Goal: Information Seeking & Learning: Understand process/instructions

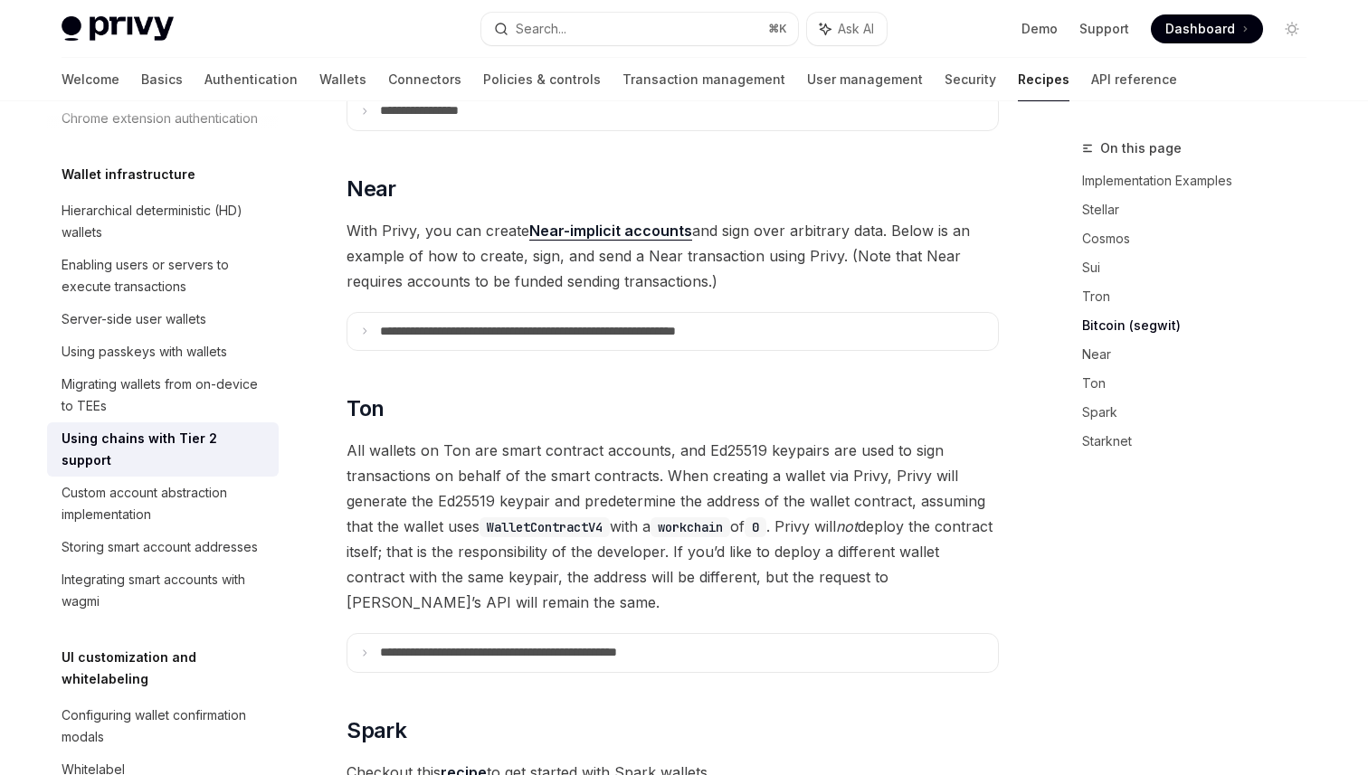
scroll to position [1753, 0]
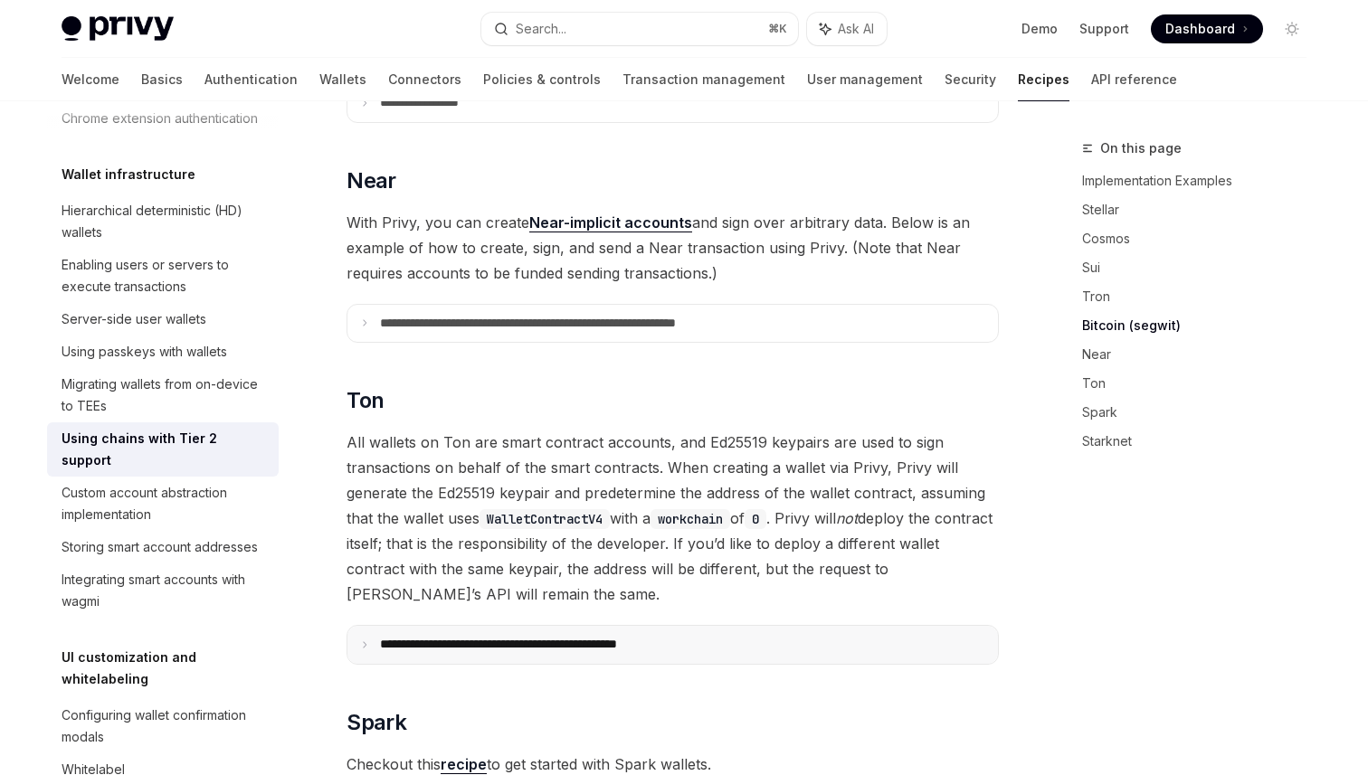
click at [442, 626] on summary "**********" at bounding box center [672, 645] width 651 height 38
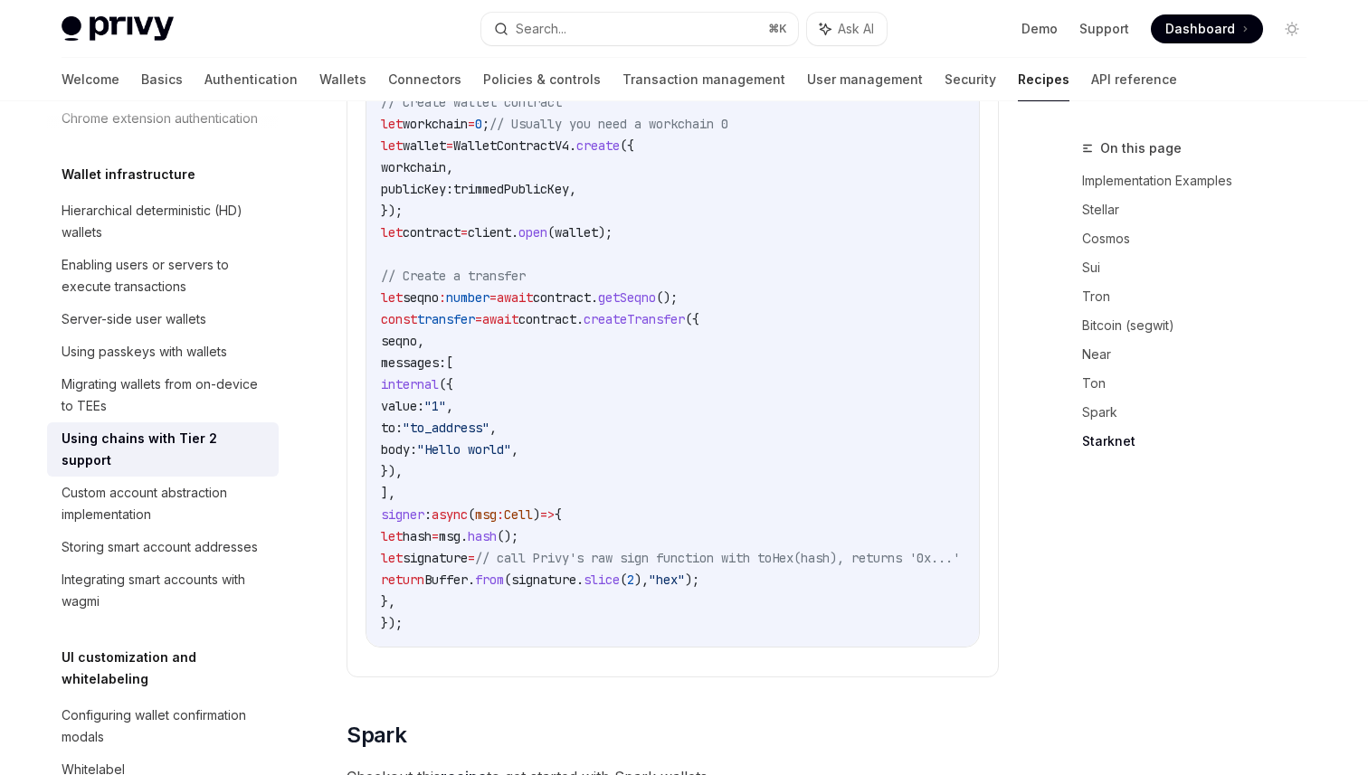
scroll to position [2626, 0]
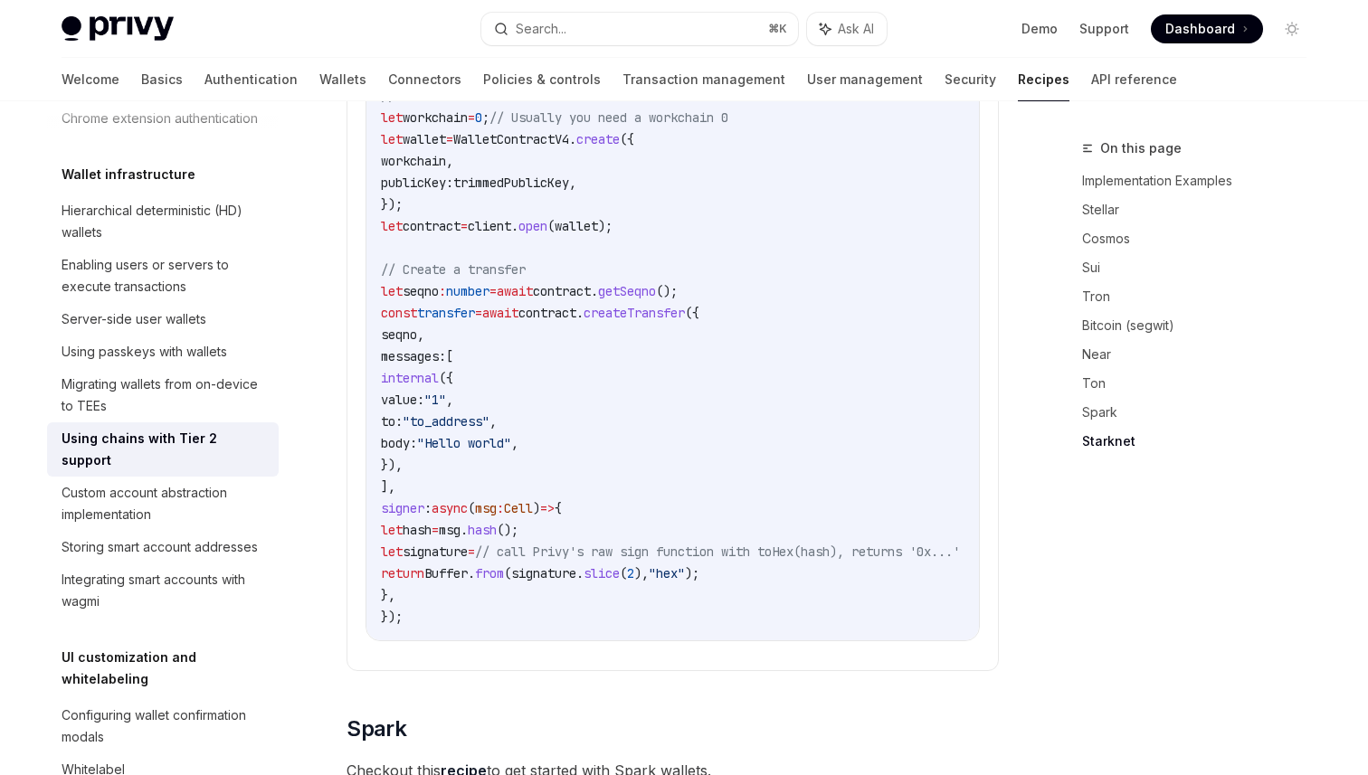
click at [460, 544] on span "signature" at bounding box center [435, 552] width 65 height 16
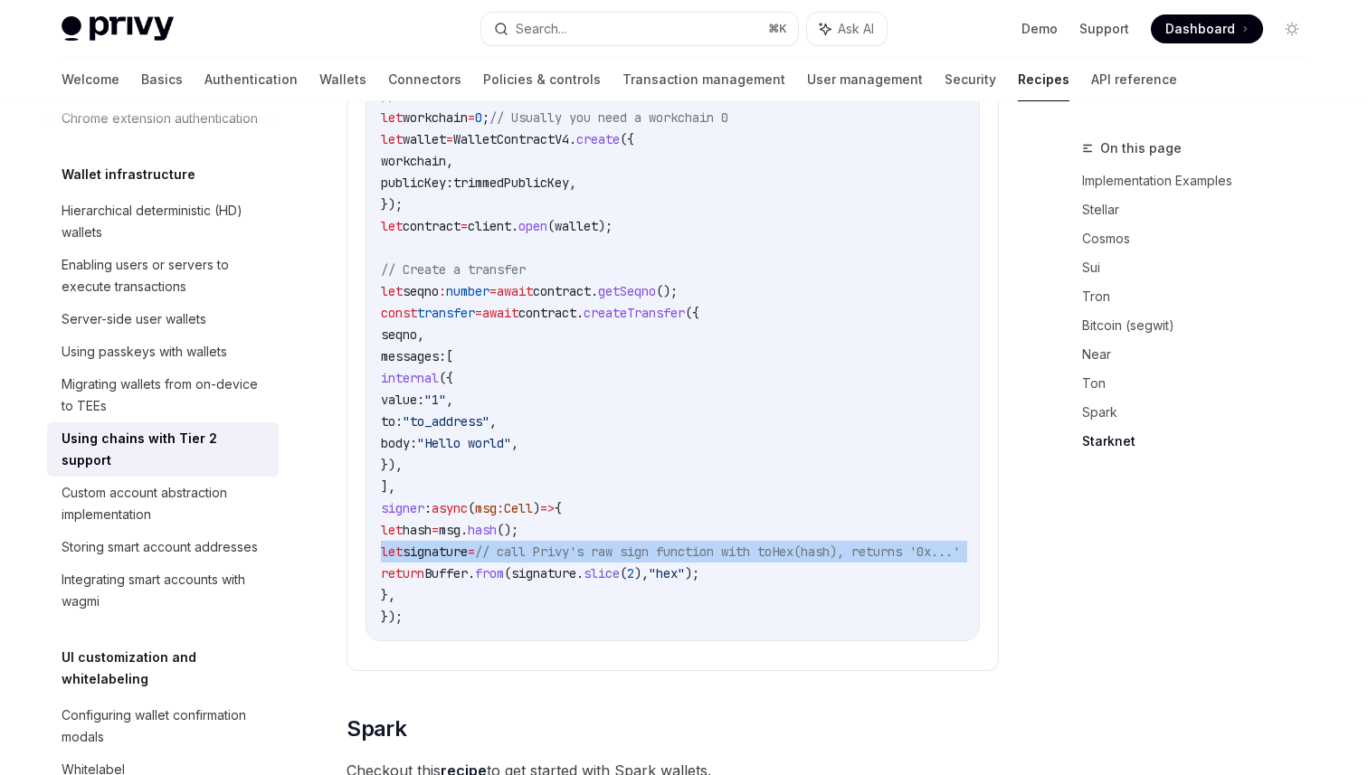
click at [460, 544] on span "signature" at bounding box center [435, 552] width 65 height 16
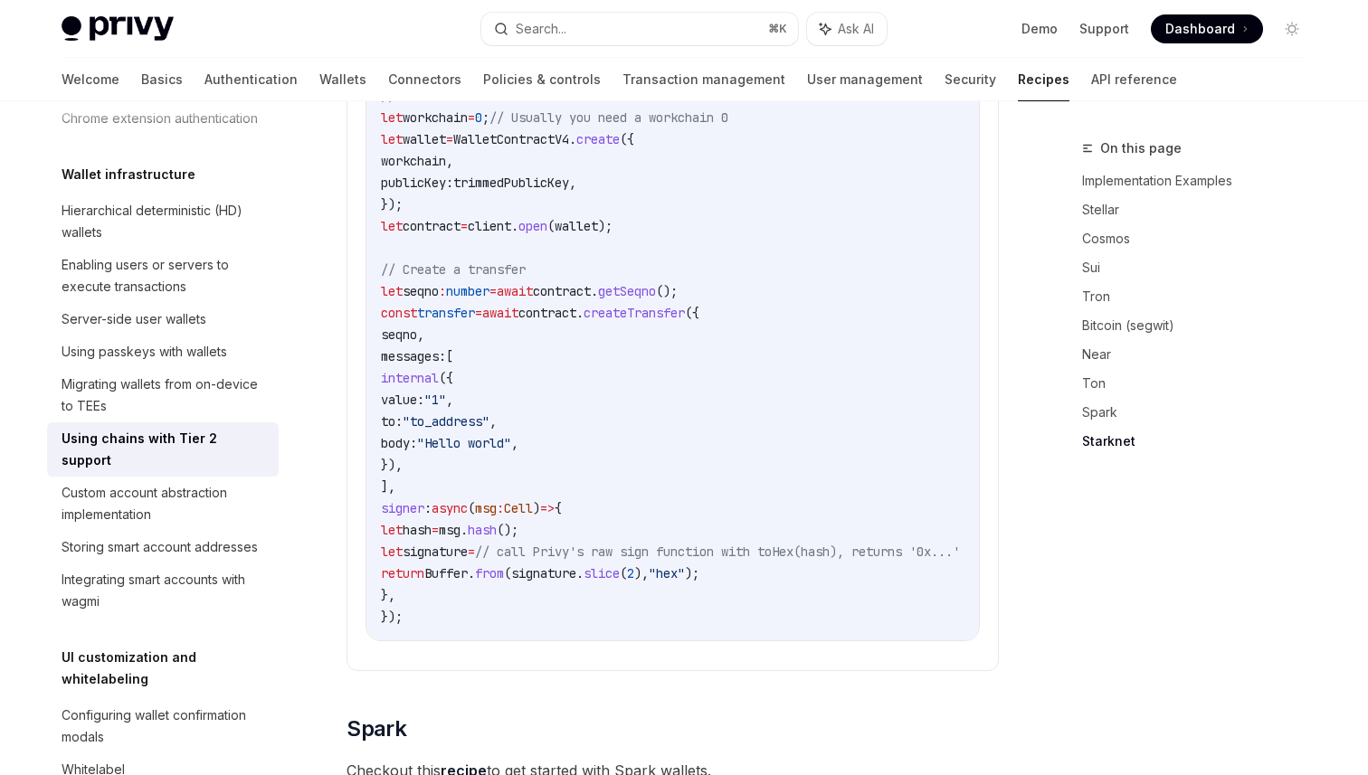
click at [404, 490] on code "import { Cell , TonClient , WalletContractV4 , internal } from "@ton/ton" ; imp…" at bounding box center [692, 225] width 622 height 803
drag, startPoint x: 394, startPoint y: 484, endPoint x: 452, endPoint y: 572, distance: 105.6
click at [452, 572] on code "import { Cell , TonClient , WalletContractV4 , internal } from "@ton/ton" ; imp…" at bounding box center [692, 225] width 622 height 803
copy code "signer : async ( msg : Cell ) => { let hash = msg . hash (); let signature = //…"
click at [649, 544] on span "// call Privy's raw sign function with toHex(hash), returns '0x...'" at bounding box center [717, 552] width 485 height 16
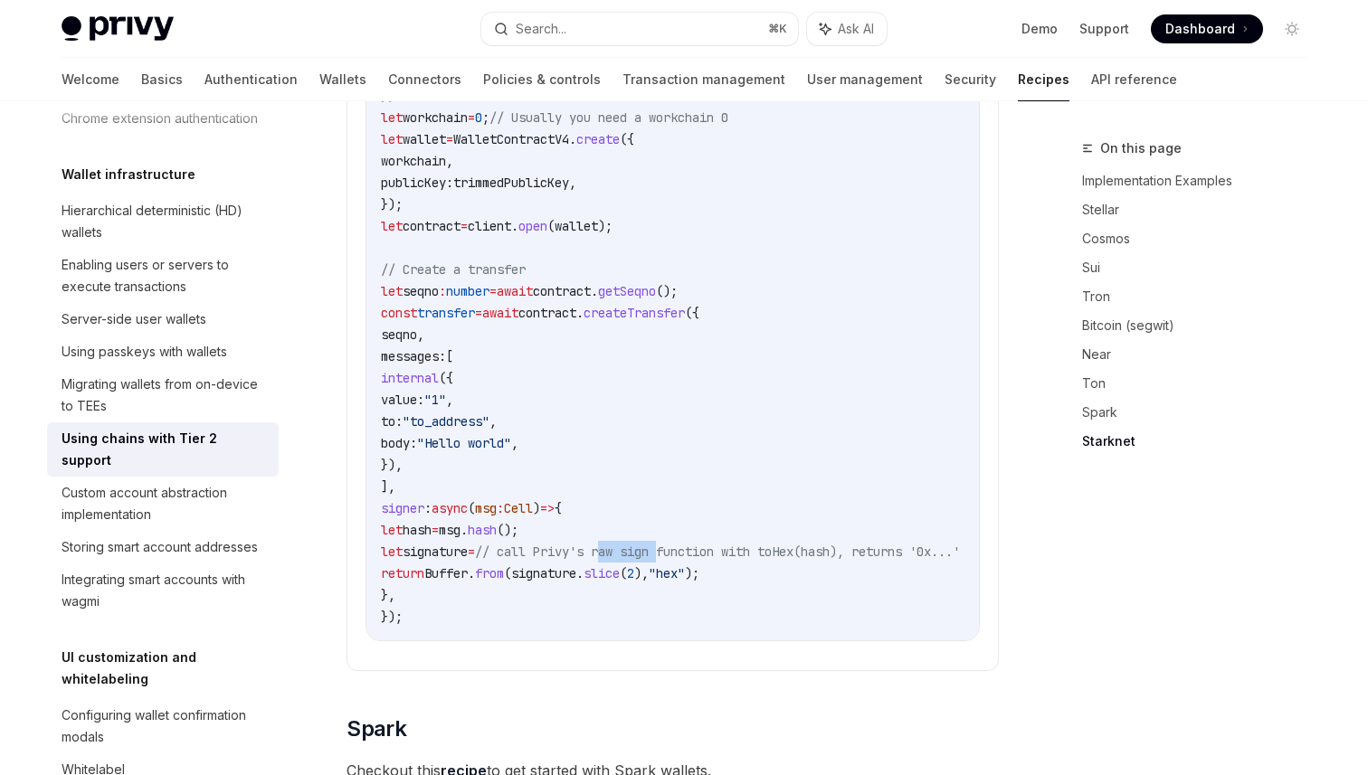
drag, startPoint x: 655, startPoint y: 528, endPoint x: 714, endPoint y: 529, distance: 58.8
click at [714, 544] on span "// call Privy's raw sign function with toHex(hash), returns '0x...'" at bounding box center [717, 552] width 485 height 16
copy span "raw sign"
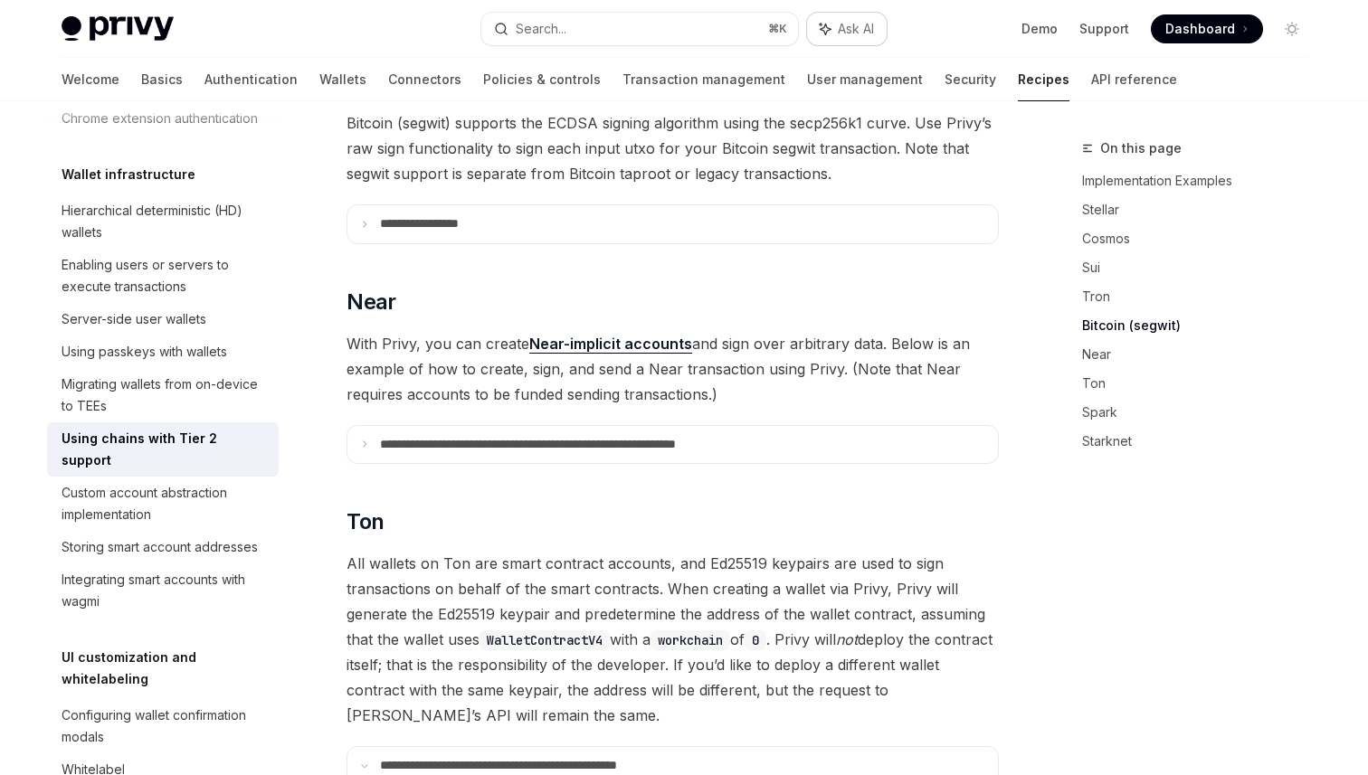
scroll to position [1640, 0]
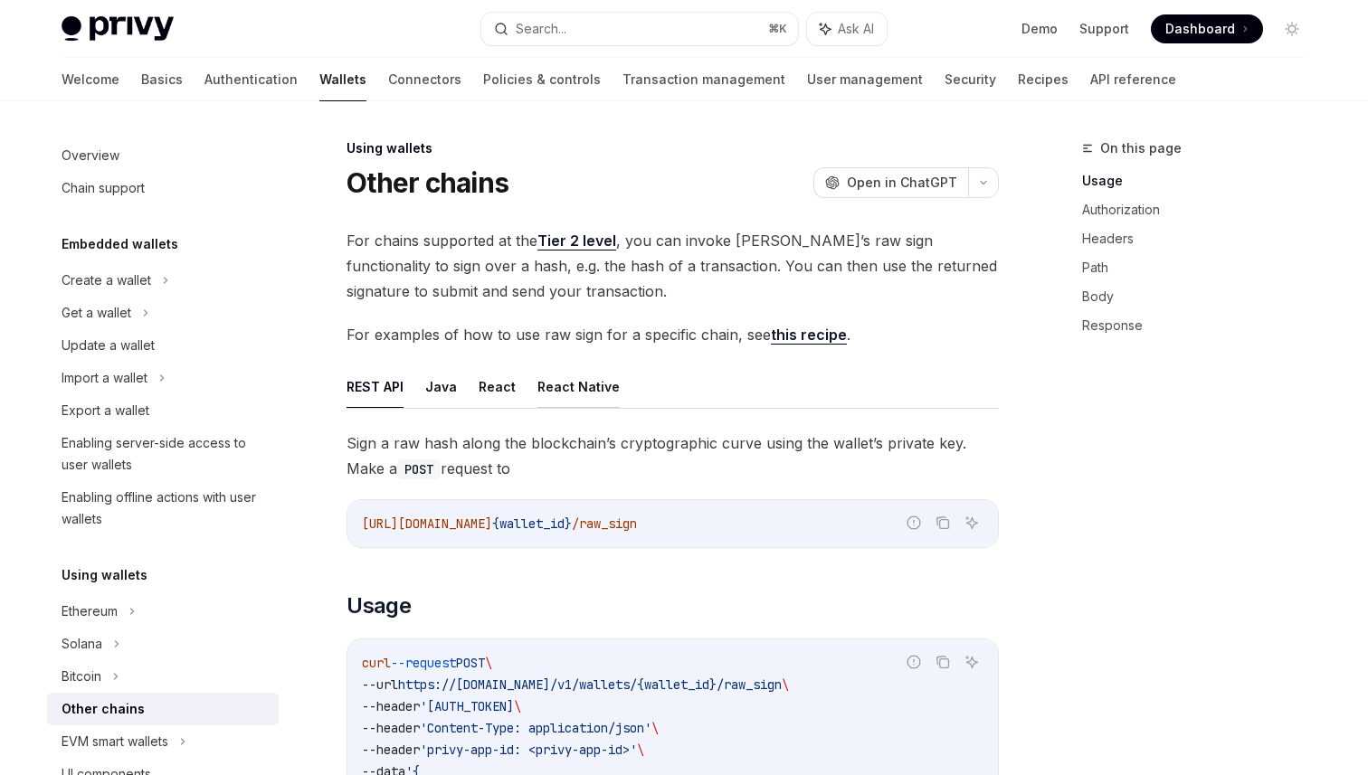
click at [553, 384] on button "React Native" at bounding box center [578, 387] width 82 height 43
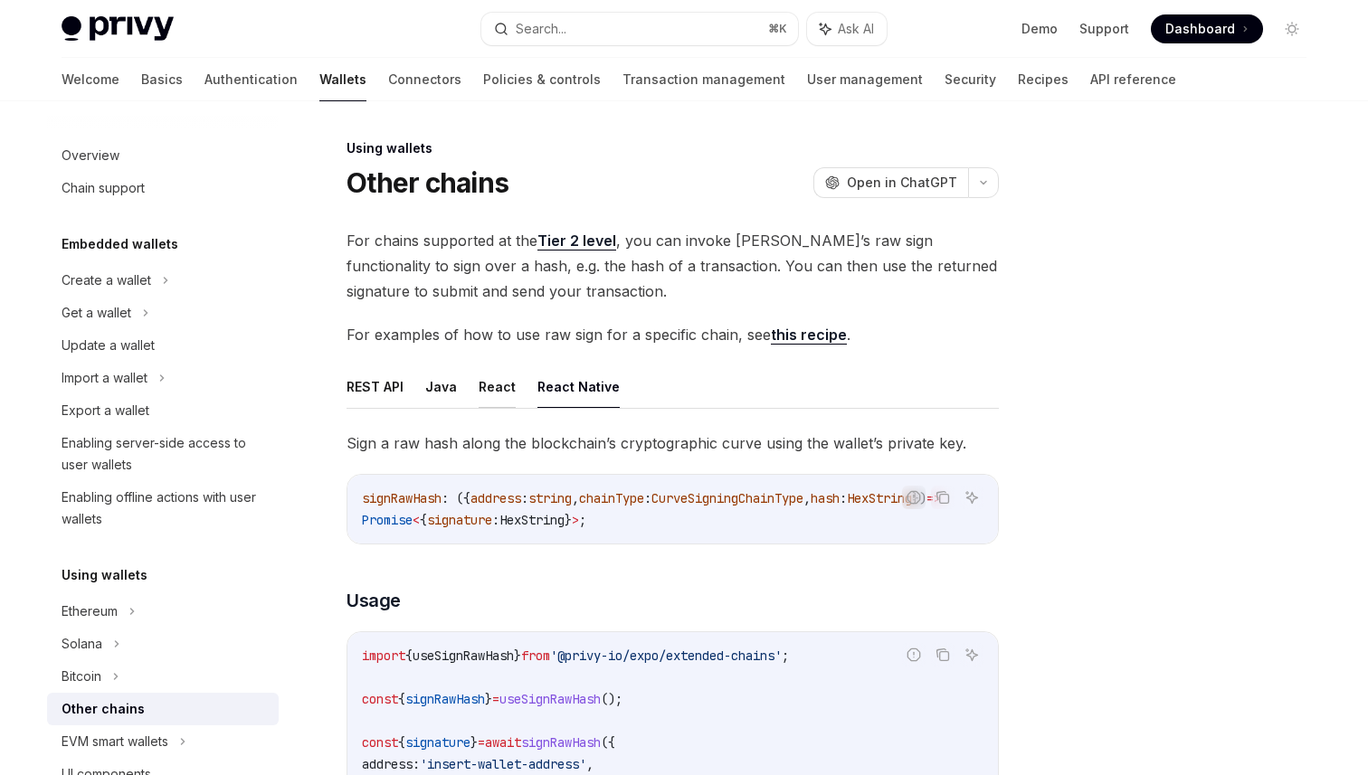
click at [485, 387] on button "React" at bounding box center [497, 387] width 37 height 43
click at [481, 387] on button "React" at bounding box center [497, 387] width 37 height 43
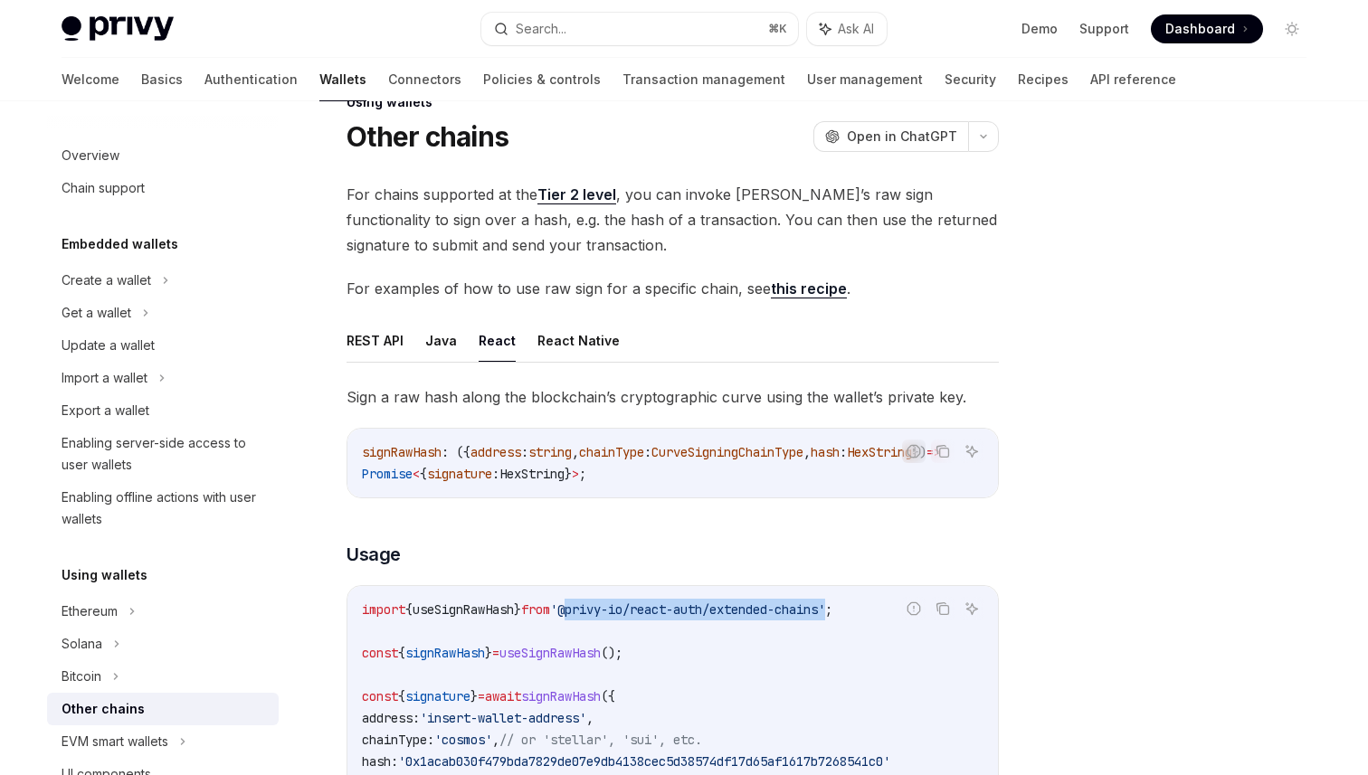
drag, startPoint x: 590, startPoint y: 618, endPoint x: 861, endPoint y: 616, distance: 271.4
click at [825, 616] on span "'@privy-io/react-auth/extended-chains'" at bounding box center [687, 610] width 275 height 16
copy span "@privy-io/react-auth/extended-chains"
click at [825, 616] on span "'@privy-io/react-auth/extended-chains'" at bounding box center [687, 610] width 275 height 16
click at [590, 618] on span "'@privy-io/react-auth/extended-chains'" at bounding box center [687, 610] width 275 height 16
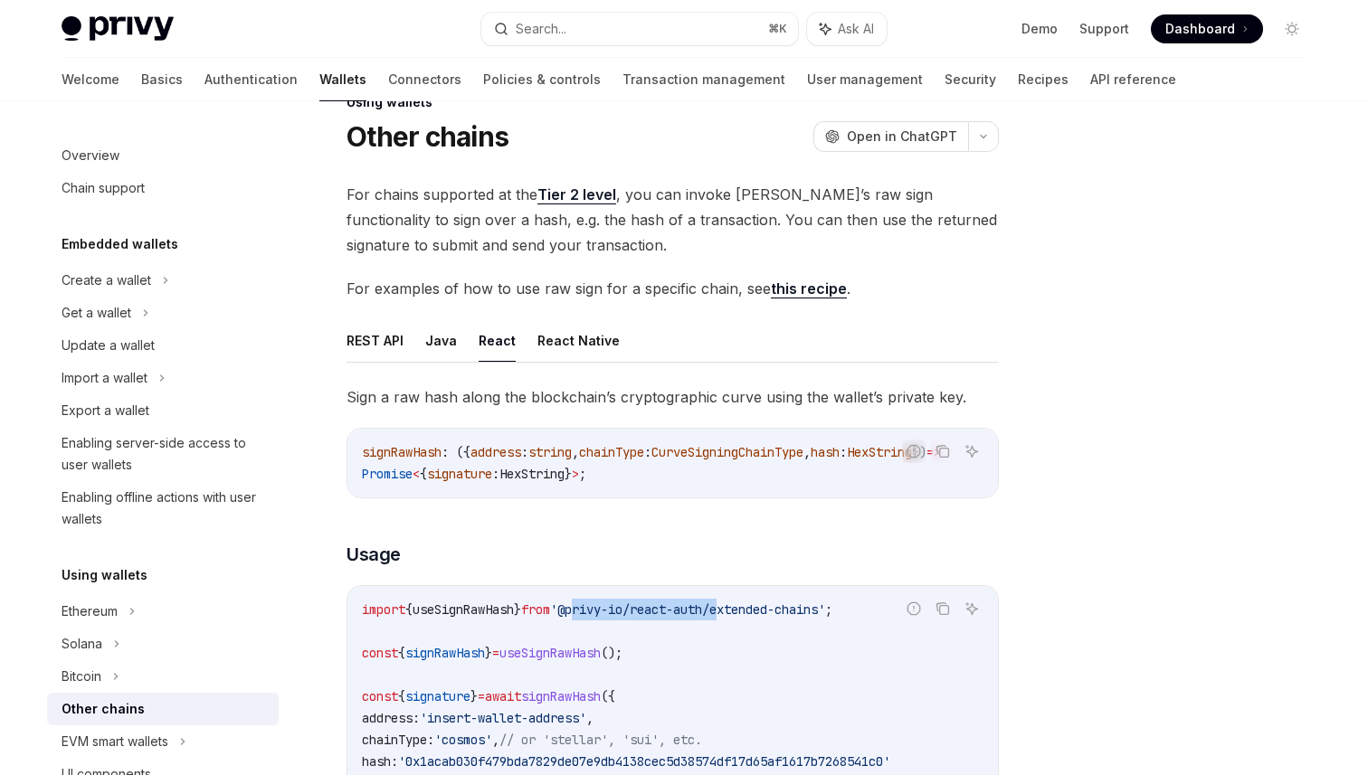
drag, startPoint x: 600, startPoint y: 619, endPoint x: 750, endPoint y: 621, distance: 150.2
click at [750, 618] on span "'@privy-io/react-auth/extended-chains'" at bounding box center [687, 610] width 275 height 16
copy span "privy-io/react-auth/"
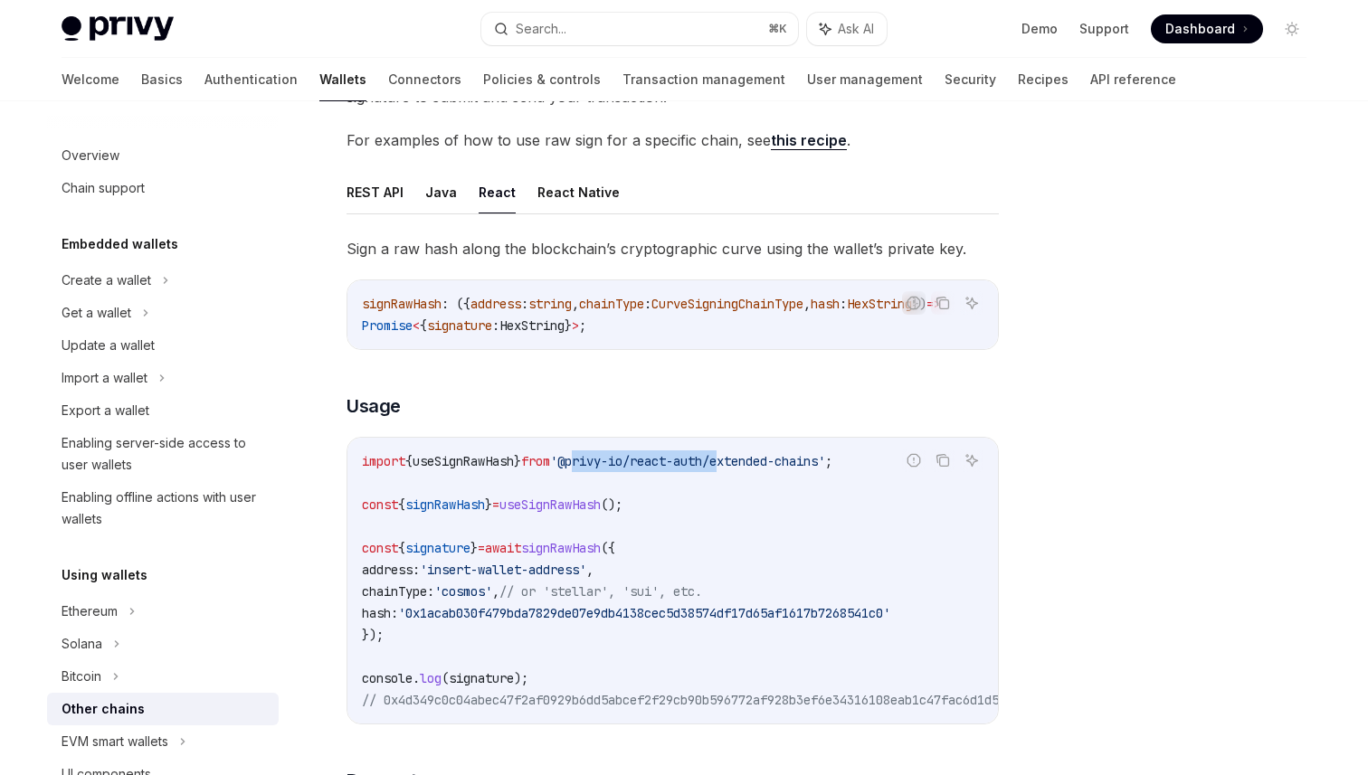
scroll to position [199, 0]
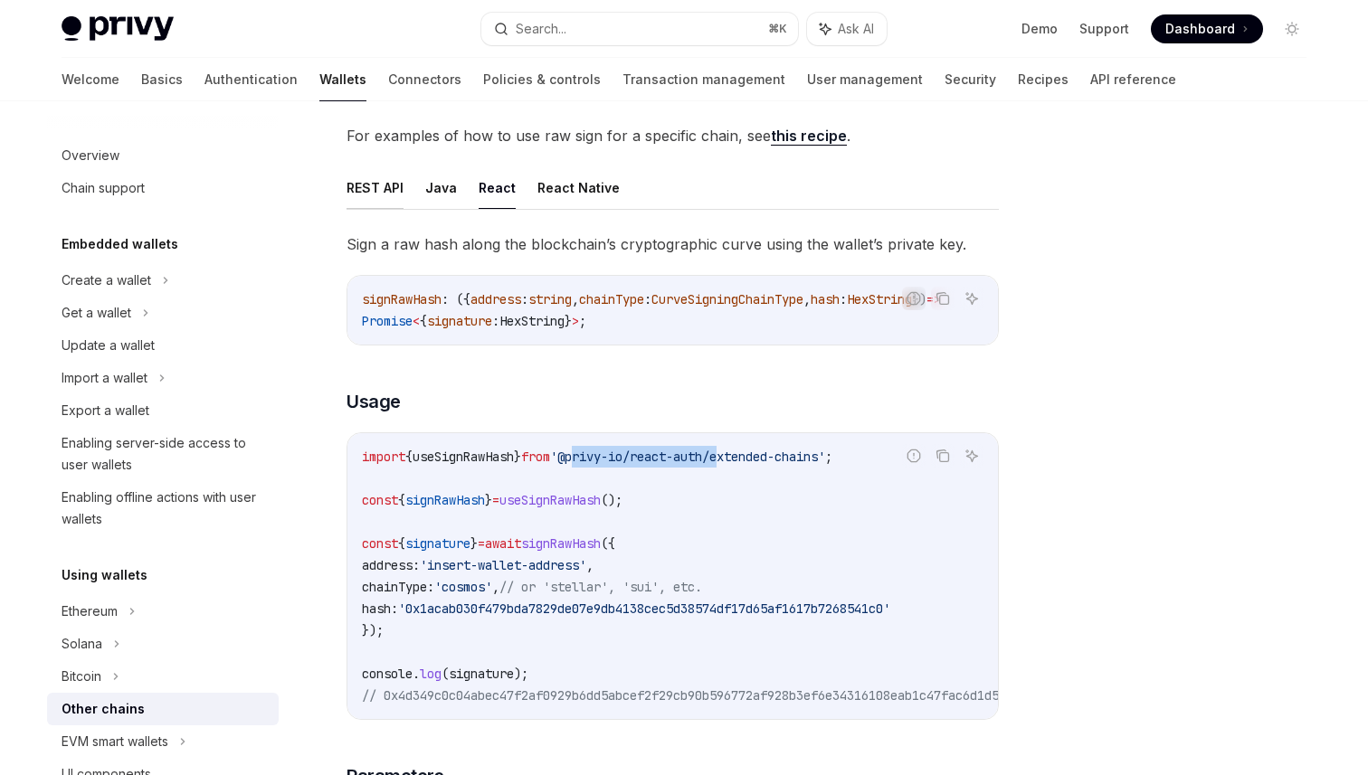
click at [349, 181] on button "REST API" at bounding box center [375, 187] width 57 height 43
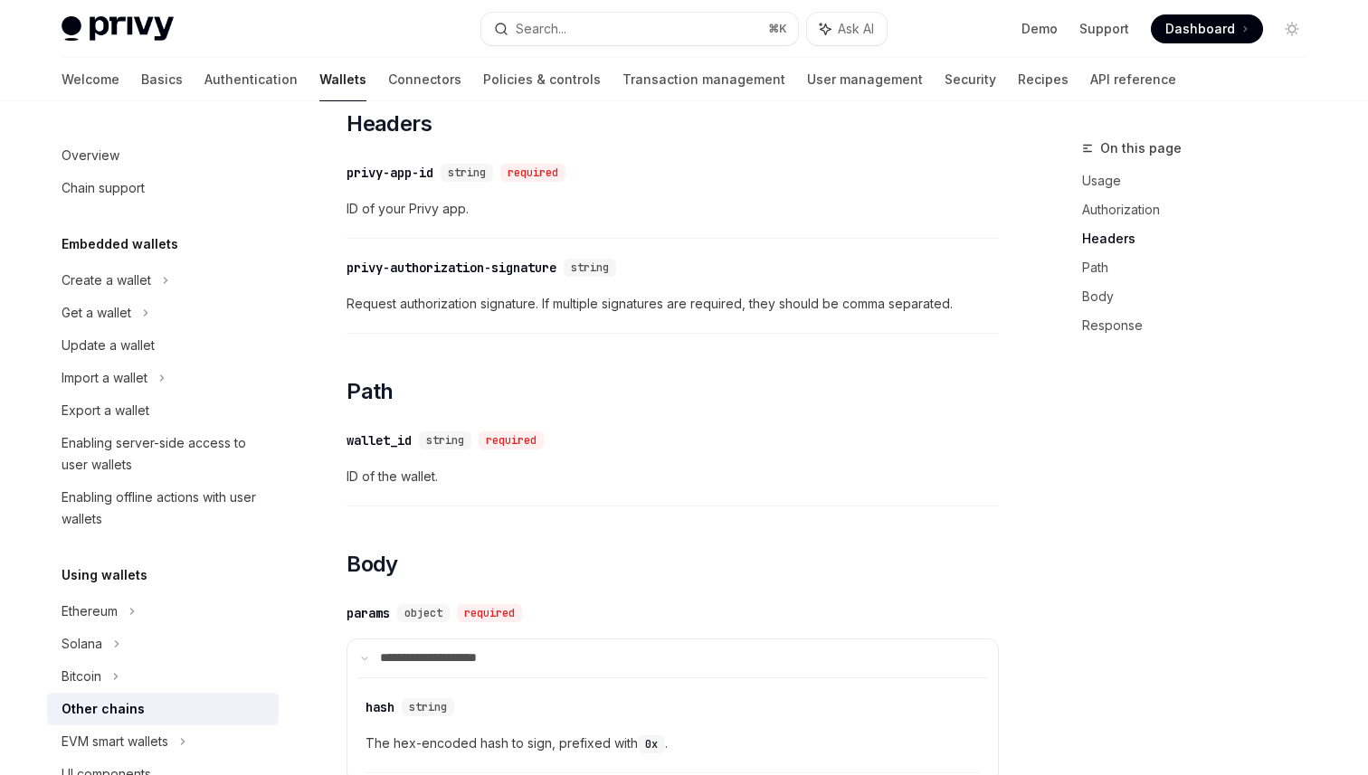
scroll to position [1258, 0]
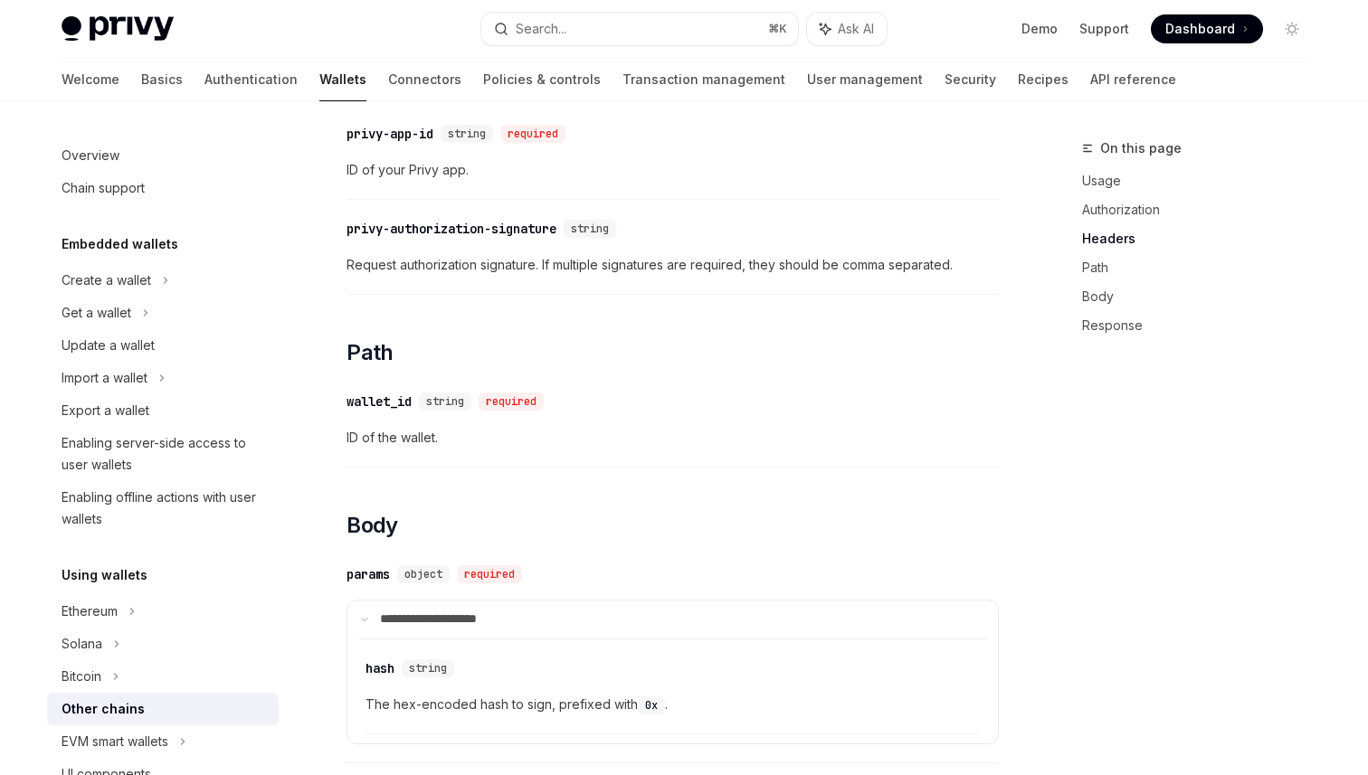
click at [406, 238] on div "privy-authorization-signature" at bounding box center [452, 229] width 210 height 18
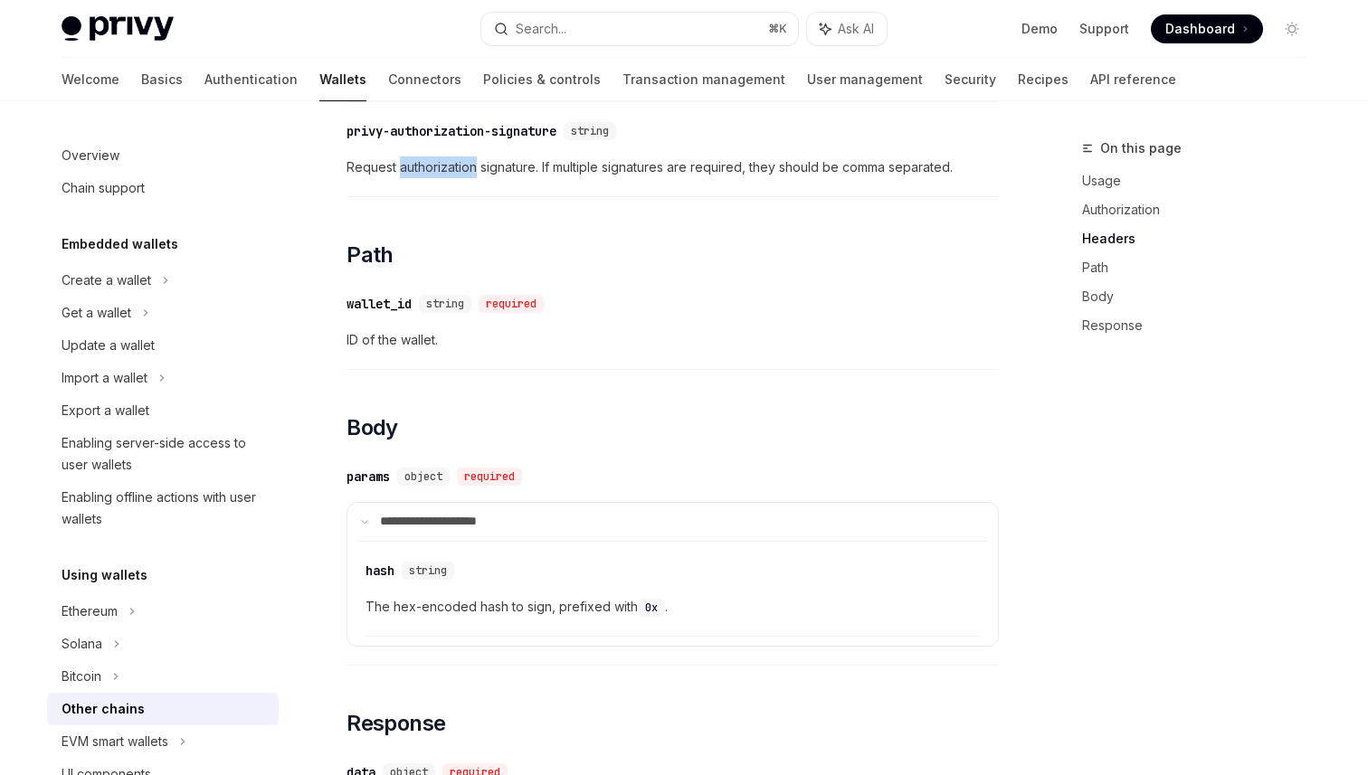
click at [406, 242] on div "Sign a raw hash along the blockchain’s cryptographic curve using the wallet’s p…" at bounding box center [673, 225] width 652 height 2303
click at [406, 242] on h2 "​ Path" at bounding box center [673, 255] width 652 height 29
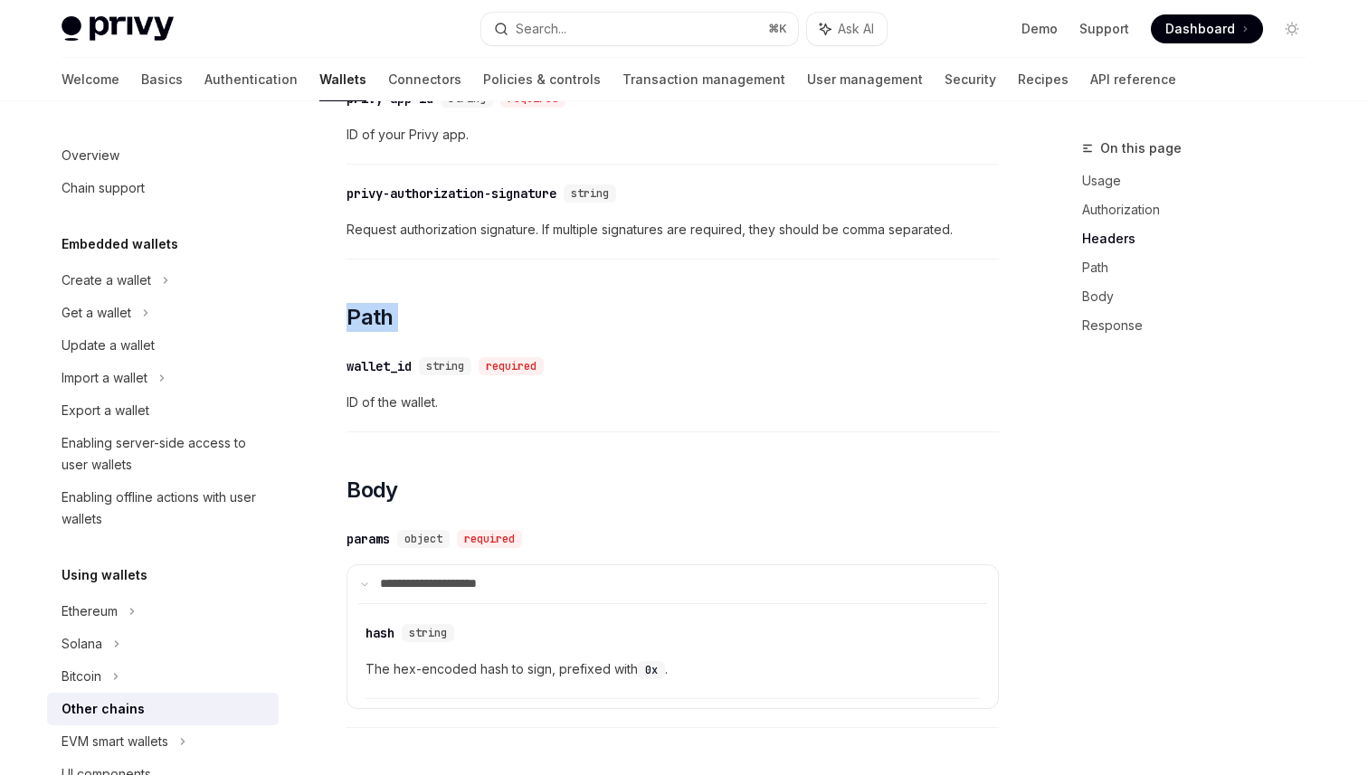
scroll to position [1264, 0]
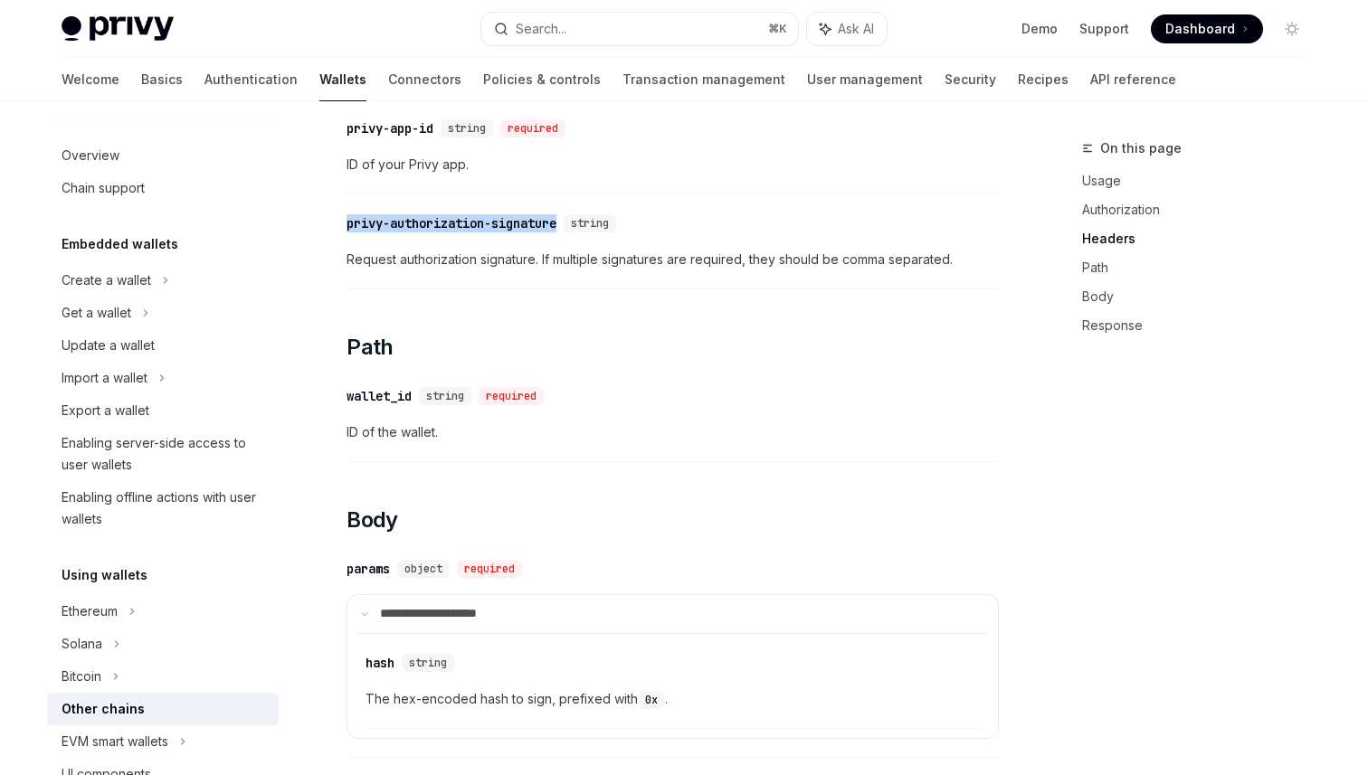
drag, startPoint x: 569, startPoint y: 240, endPoint x: 339, endPoint y: 237, distance: 229.8
click at [339, 237] on div "Using wallets Other chains OpenAI Open in ChatGPT OpenAI Open in ChatGPT For ch…" at bounding box center [503, 306] width 999 height 2865
copy div "privy-authorization-signature"
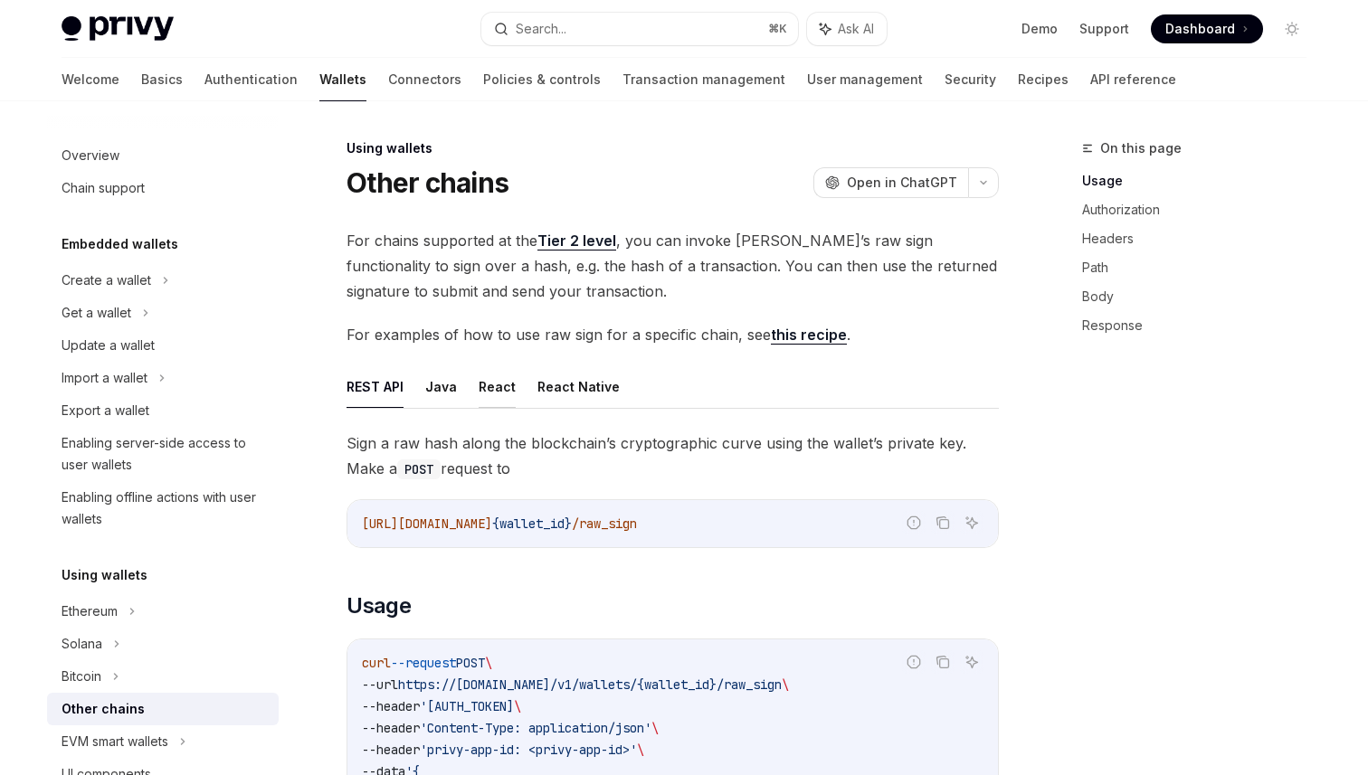
click at [509, 385] on button "React" at bounding box center [497, 387] width 37 height 43
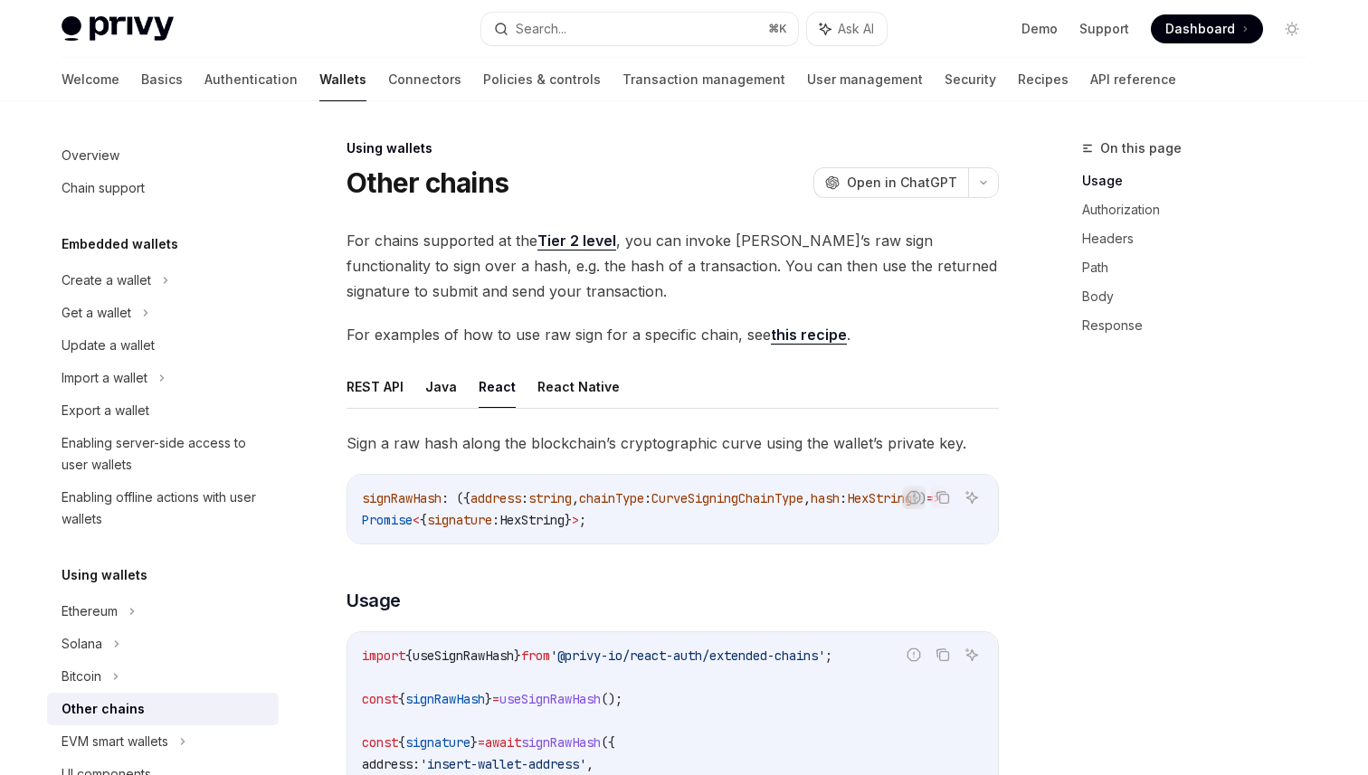
type textarea "*"
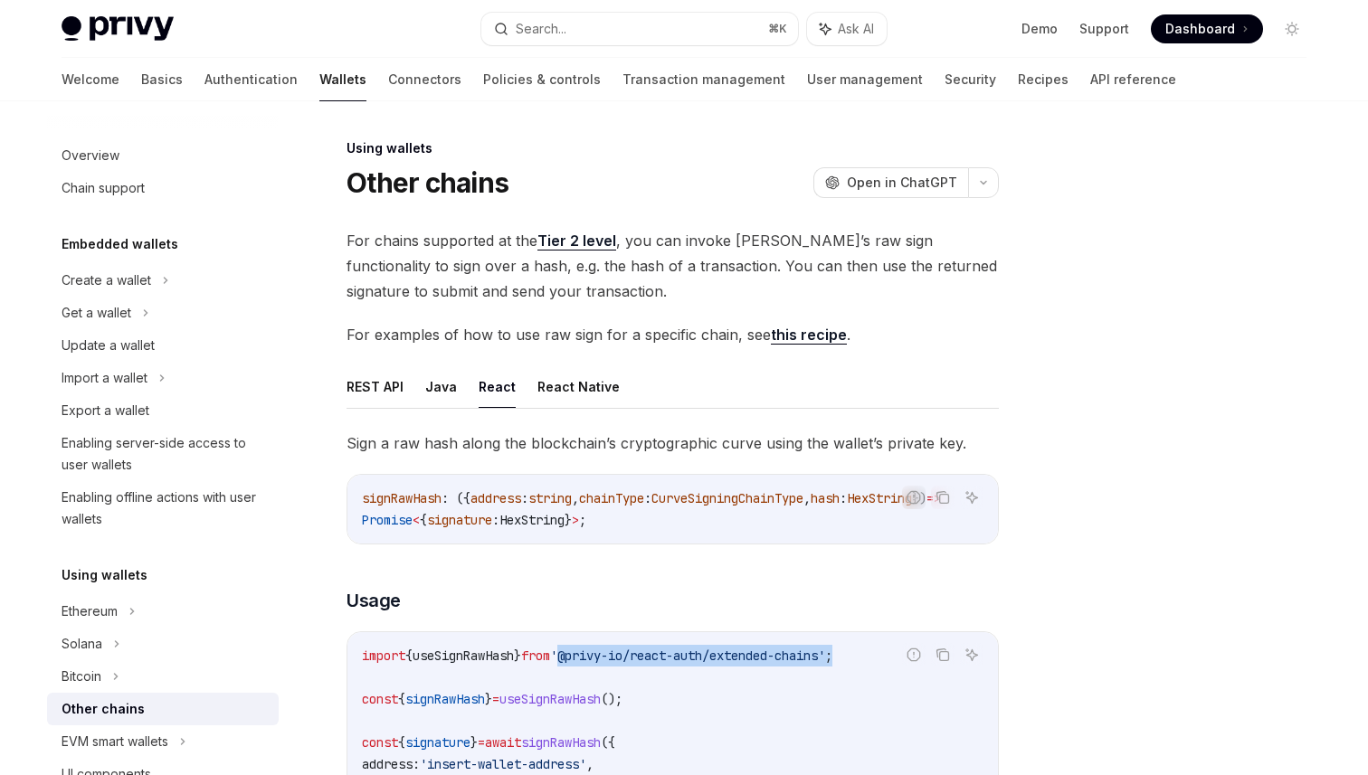
drag, startPoint x: 583, startPoint y: 663, endPoint x: 875, endPoint y: 669, distance: 292.3
click at [832, 664] on span "import { useSignRawHash } from '@privy-io/react-auth/extended-chains' ;" at bounding box center [597, 656] width 470 height 16
copy span "'@privy-io/react-auth/extended-chains' ;"
